Goal: Task Accomplishment & Management: Complete application form

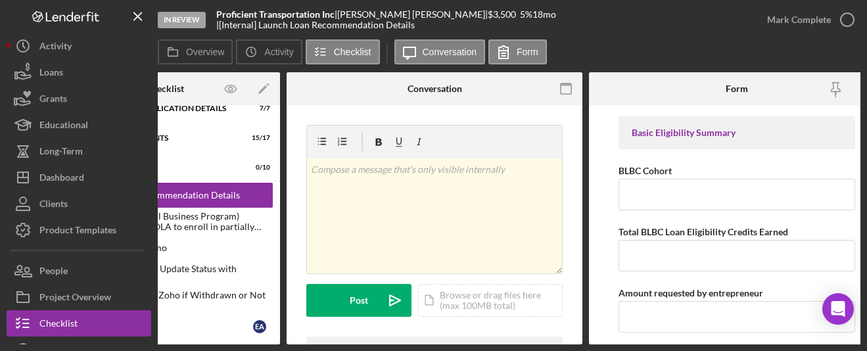
scroll to position [0, 132]
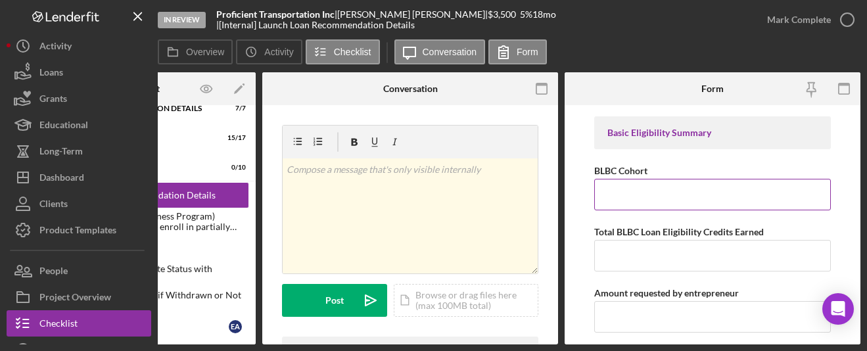
click at [630, 191] on input "BLBC Cohort" at bounding box center [712, 195] width 237 height 32
type input "Summer 2025- Denver Metro BLBC"
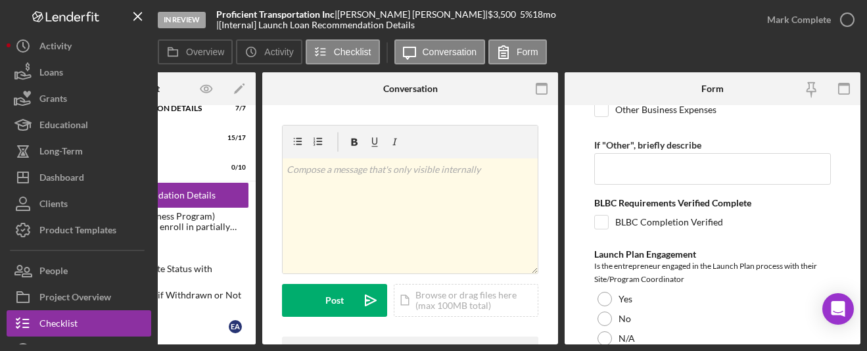
scroll to position [602, 0]
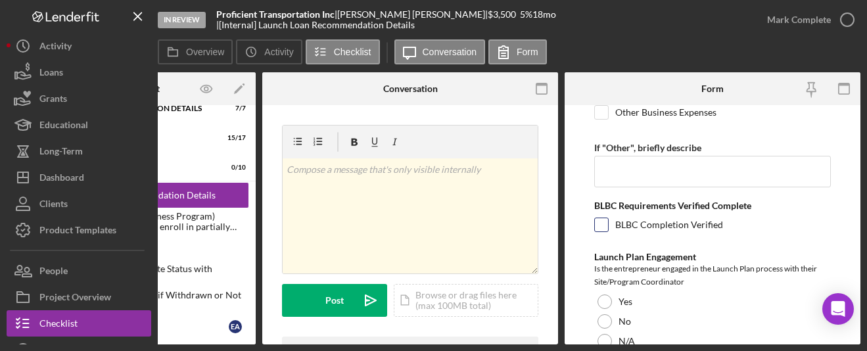
click at [598, 228] on input "BLBC Completion Verified" at bounding box center [601, 224] width 13 height 13
checkbox input "true"
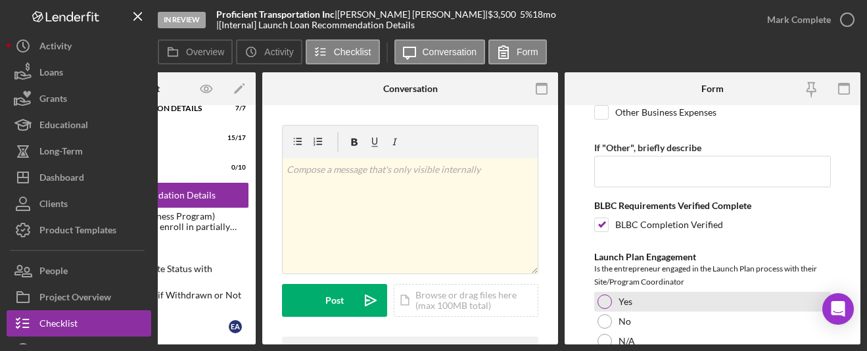
click at [602, 297] on div at bounding box center [604, 301] width 14 height 14
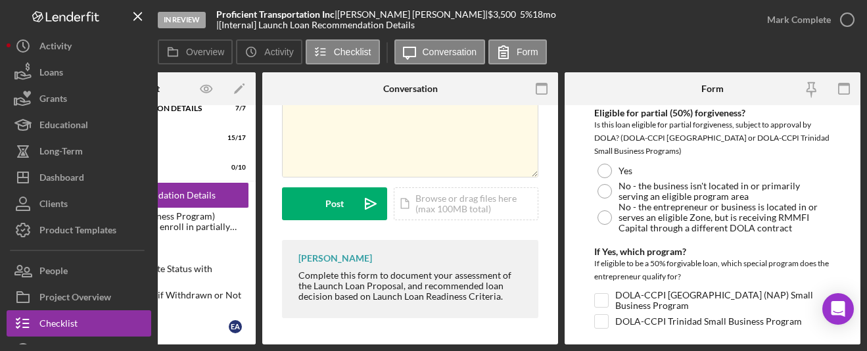
scroll to position [2453, 0]
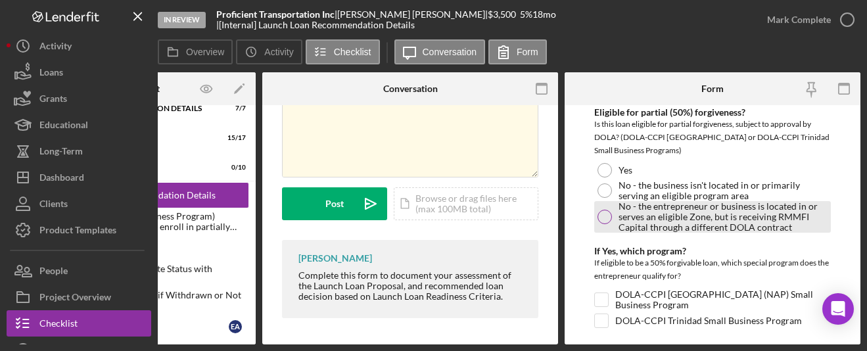
click at [603, 210] on div at bounding box center [604, 217] width 14 height 14
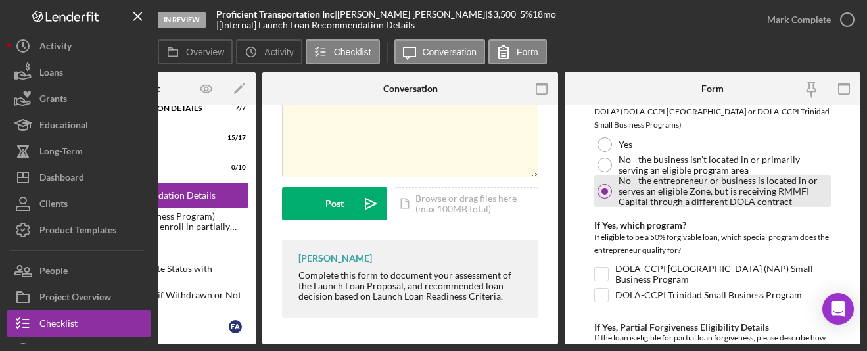
scroll to position [2480, 0]
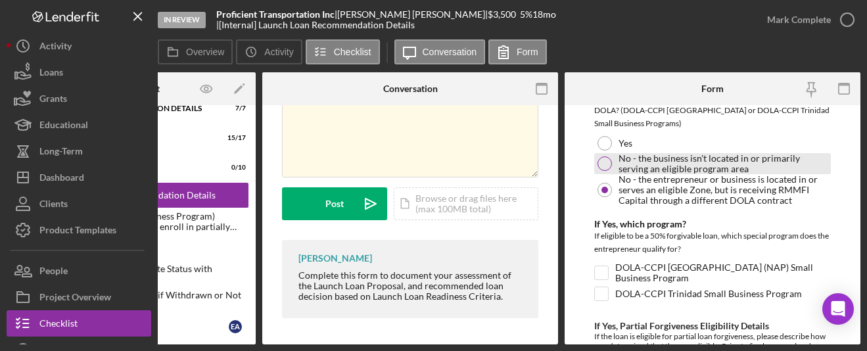
click at [605, 156] on div at bounding box center [604, 163] width 14 height 14
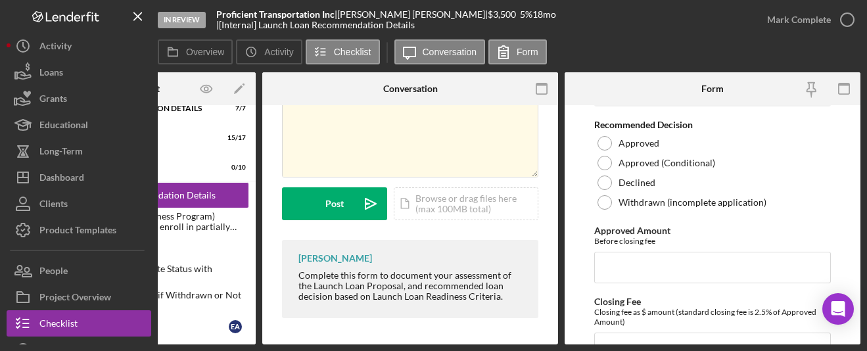
scroll to position [2926, 0]
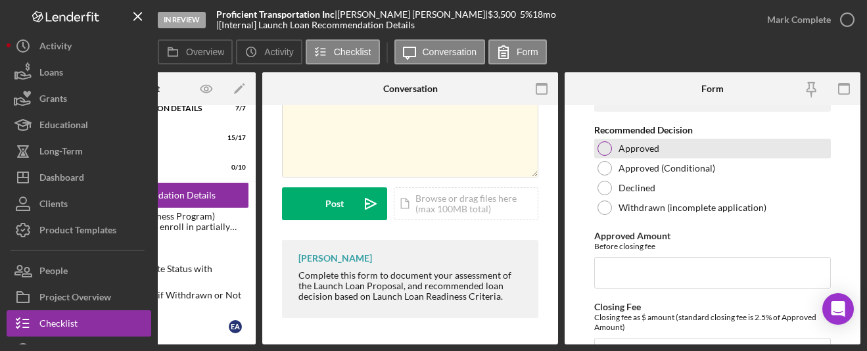
click at [600, 145] on div "Approved" at bounding box center [712, 149] width 237 height 20
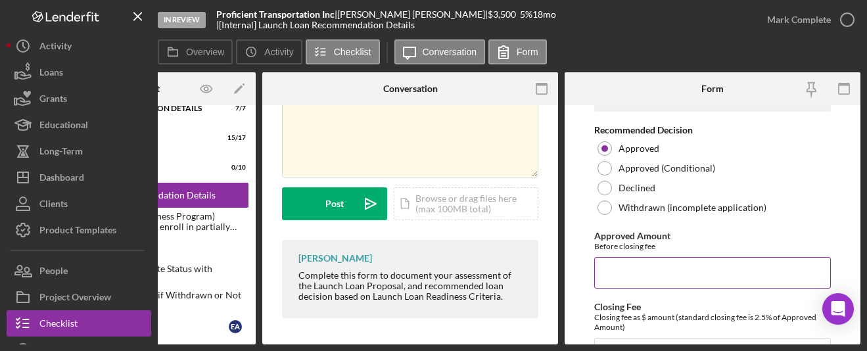
click at [628, 257] on input "Approved Amount" at bounding box center [712, 273] width 237 height 32
